Goal: Task Accomplishment & Management: Use online tool/utility

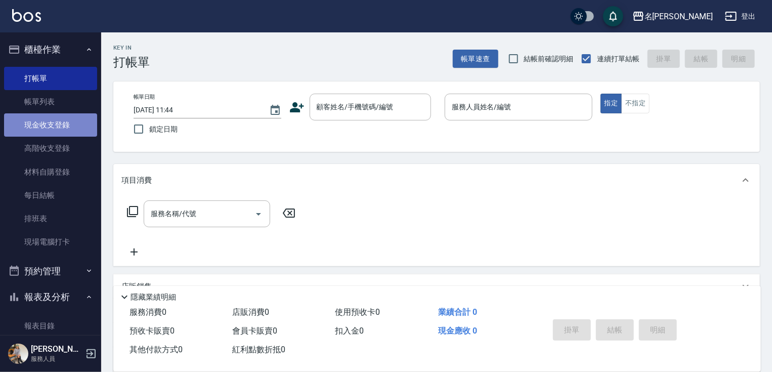
click at [59, 129] on link "現金收支登錄" at bounding box center [50, 124] width 93 height 23
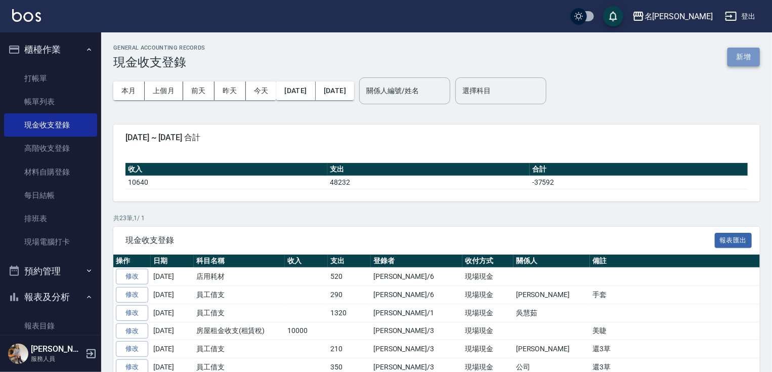
click at [736, 55] on button "新增" at bounding box center [743, 57] width 32 height 19
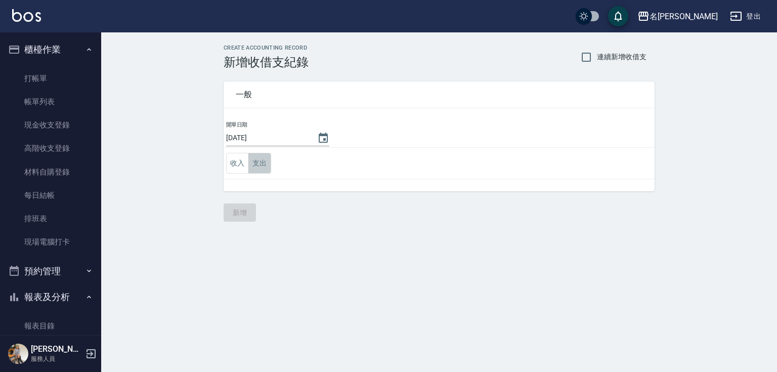
click at [261, 163] on button "支出" at bounding box center [259, 163] width 23 height 21
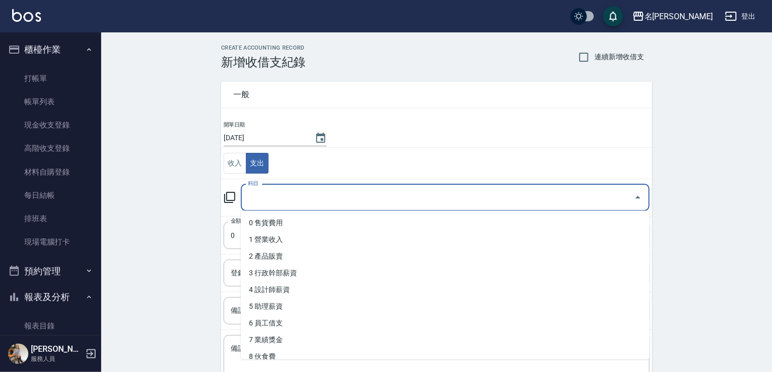
click at [273, 189] on input "科目" at bounding box center [437, 198] width 384 height 18
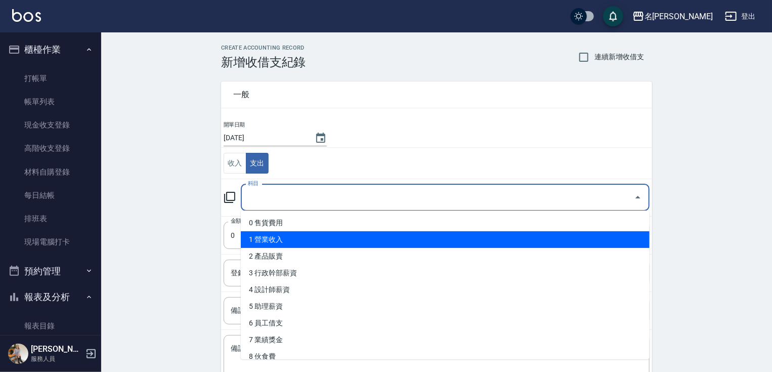
drag, startPoint x: 644, startPoint y: 233, endPoint x: 647, endPoint y: 251, distance: 18.0
click at [647, 251] on ul "0 售貨費用 1 營業收入 2 產品販賣 3 行政幹部薪資 4 設計師薪資 5 助理薪資 6 員工借支 7 業績獎金 8 伙食費 9 勞健保勞退費 10 房屋…" at bounding box center [445, 284] width 409 height 149
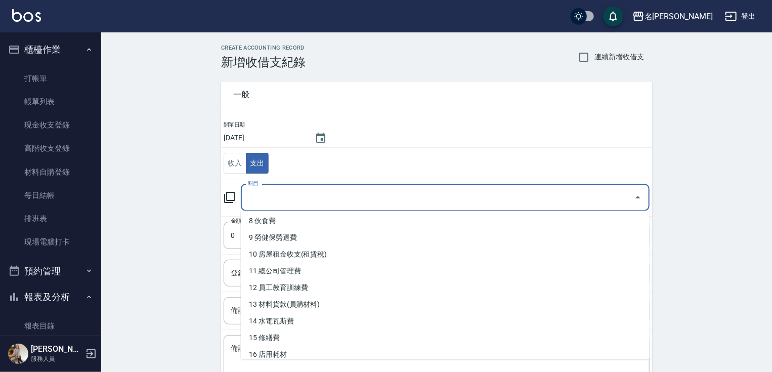
scroll to position [140, 0]
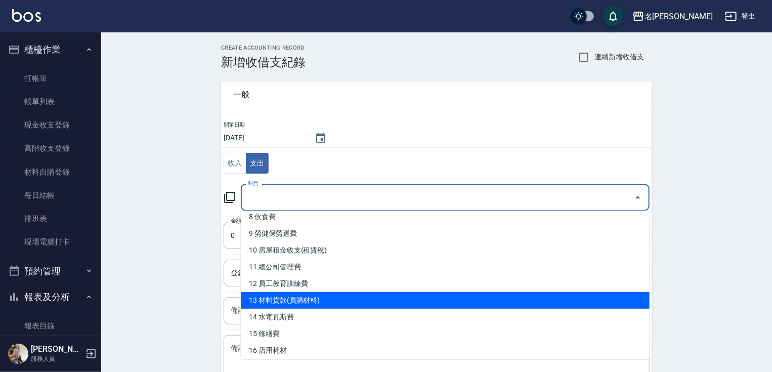
click at [328, 299] on li "13 材料貨款(員購材料)" at bounding box center [445, 300] width 409 height 17
type input "13 材料貨款(員購材料)"
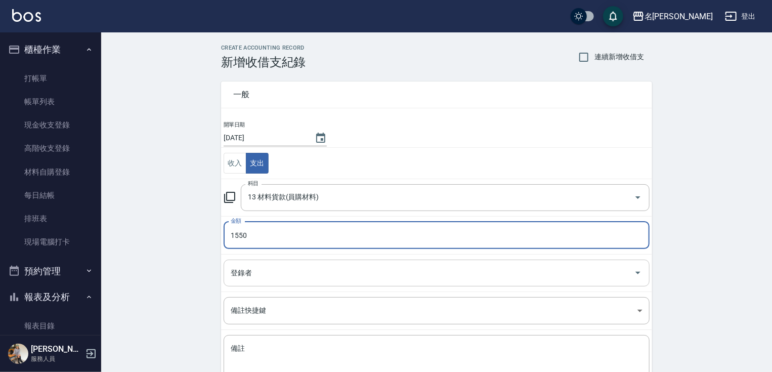
type input "1550"
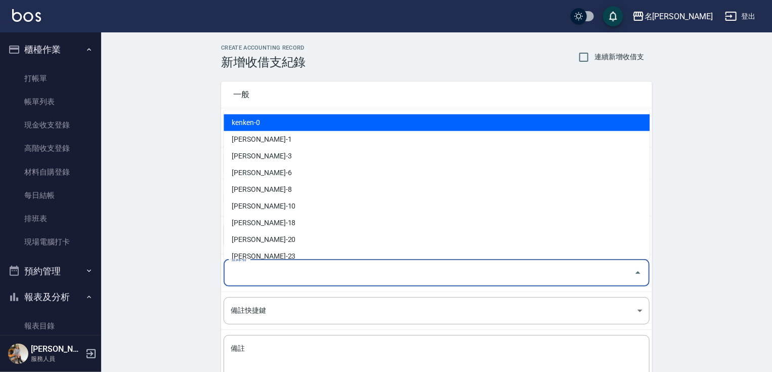
click at [267, 275] on input "登錄者" at bounding box center [429, 273] width 402 height 18
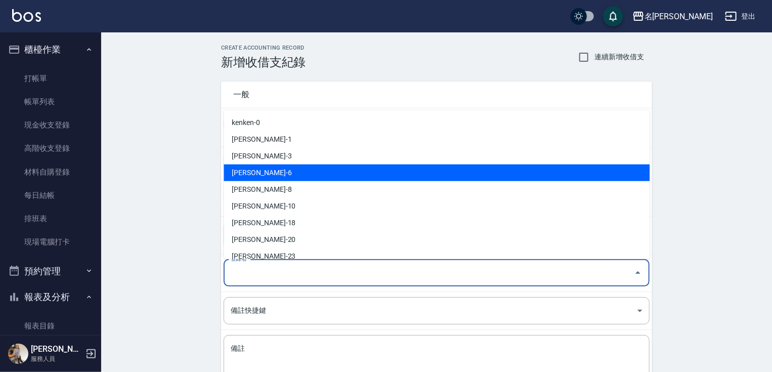
click at [252, 177] on li "[PERSON_NAME]-6" at bounding box center [437, 172] width 426 height 17
type input "[PERSON_NAME]-6"
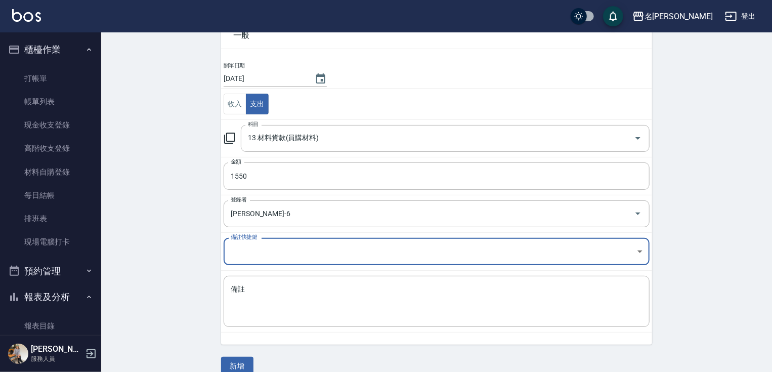
scroll to position [73, 0]
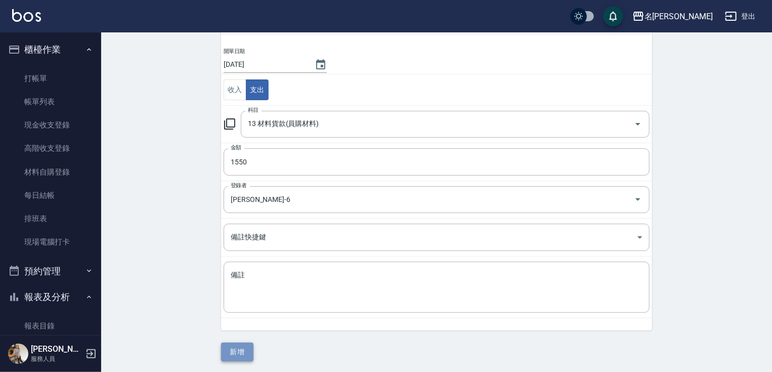
click at [233, 347] on button "新增" at bounding box center [237, 351] width 32 height 19
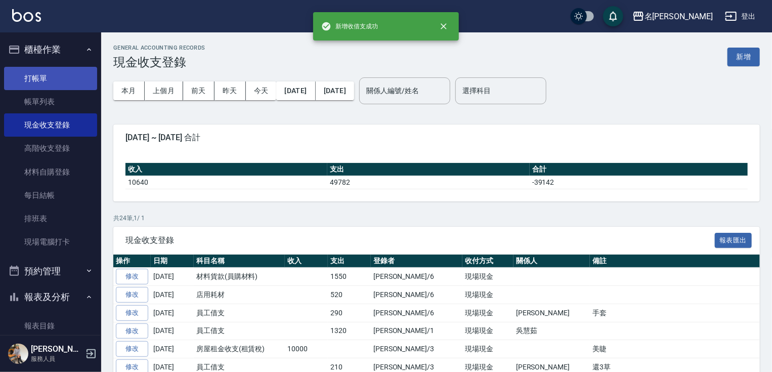
click at [53, 82] on link "打帳單" at bounding box center [50, 78] width 93 height 23
